Goal: Find contact information: Find contact information

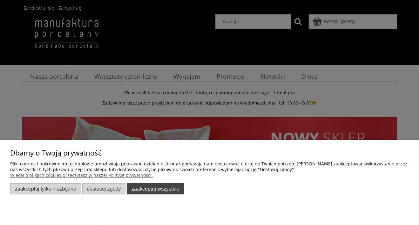
click at [153, 191] on button "Zaakceptuj wszystkie" at bounding box center [155, 188] width 57 height 11
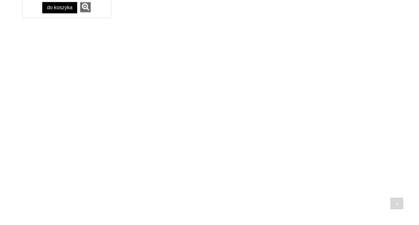
scroll to position [954, 0]
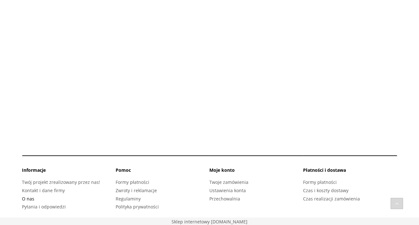
click at [27, 198] on link "O nas" at bounding box center [28, 199] width 12 height 6
click at [40, 187] on link "Kontakt i dane firmy" at bounding box center [43, 190] width 43 height 6
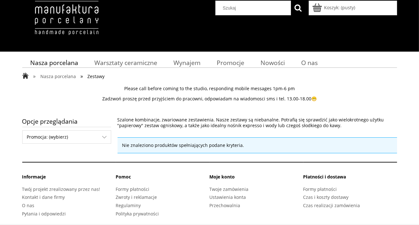
scroll to position [21, 0]
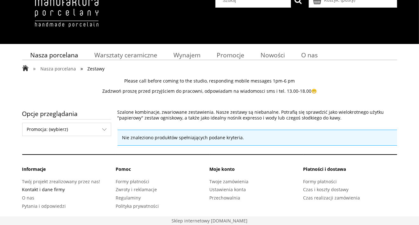
click at [38, 186] on link "Kontakt i dane firmy" at bounding box center [43, 189] width 43 height 6
